Goal: Go to known website: Go to known website

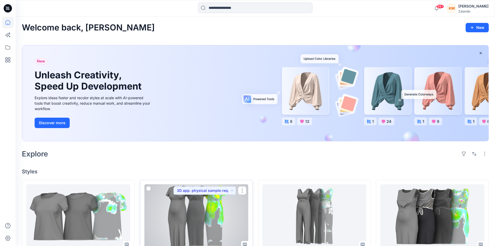
scroll to position [78, 0]
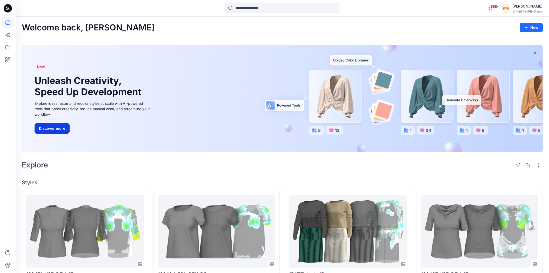
scroll to position [87, 0]
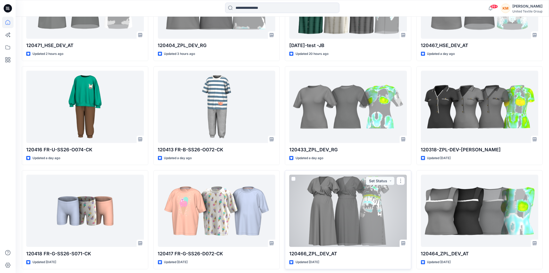
scroll to position [231, 0]
